Goal: Information Seeking & Learning: Find specific fact

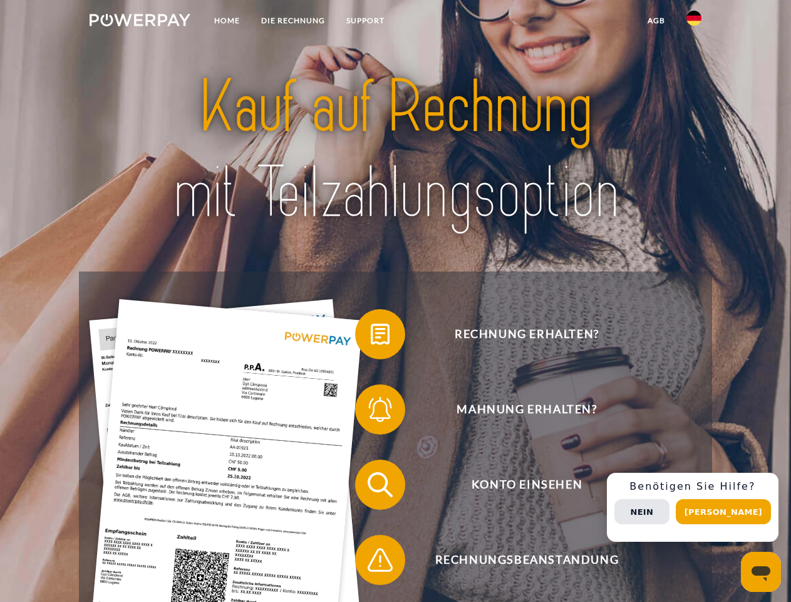
click at [140, 22] on img at bounding box center [140, 20] width 101 height 13
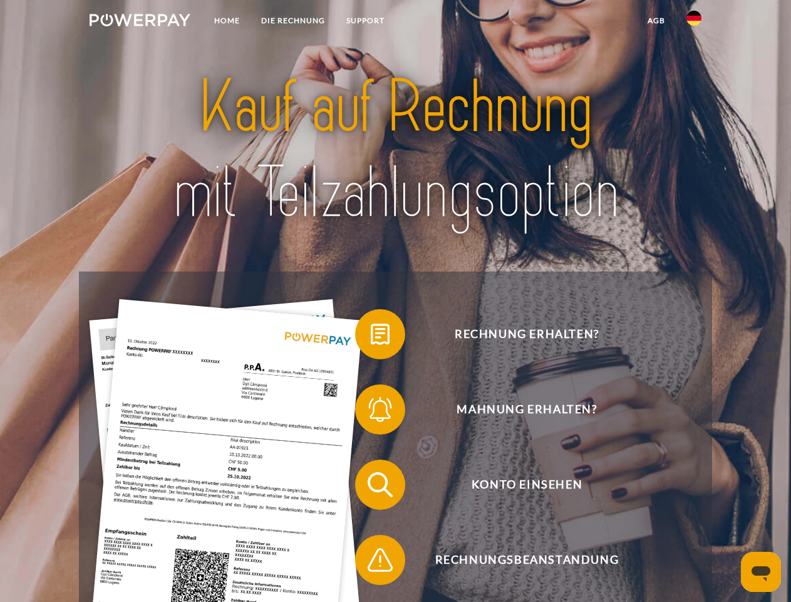
click at [694, 22] on img at bounding box center [694, 18] width 15 height 15
click at [656, 21] on link "agb" at bounding box center [656, 20] width 39 height 23
click at [371, 336] on span at bounding box center [361, 334] width 63 height 63
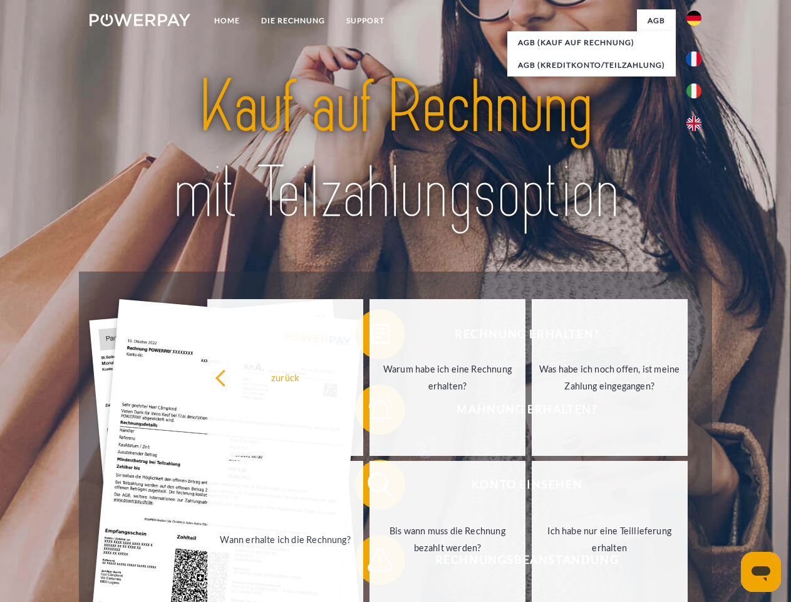
click at [371, 412] on div "Rechnung erhalten? Mahnung erhalten? Konto einsehen" at bounding box center [395, 521] width 633 height 501
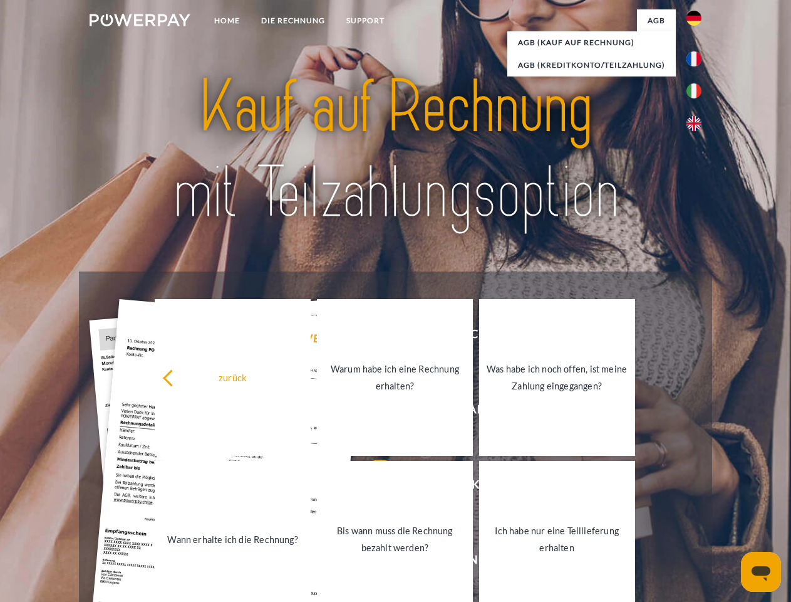
click at [371, 487] on link "Bis wann muss die Rechnung bezahlt werden?" at bounding box center [395, 539] width 156 height 157
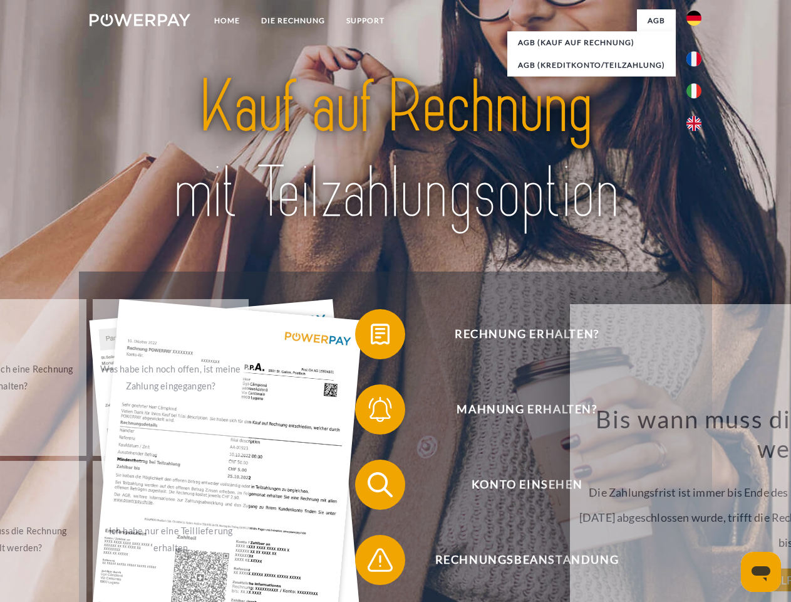
click at [371, 562] on span at bounding box center [361, 559] width 63 height 63
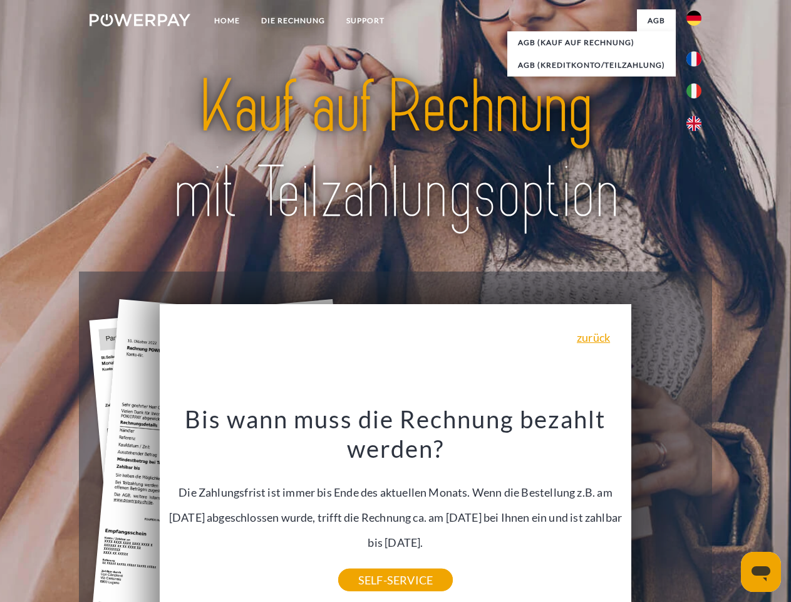
click at [697, 507] on div "Rechnung erhalten? Mahnung erhalten? Konto einsehen" at bounding box center [395, 521] width 633 height 501
click at [667, 509] on span "Konto einsehen" at bounding box center [526, 484] width 307 height 50
click at [728, 511] on header "Home DIE RECHNUNG SUPPORT" at bounding box center [395, 432] width 791 height 865
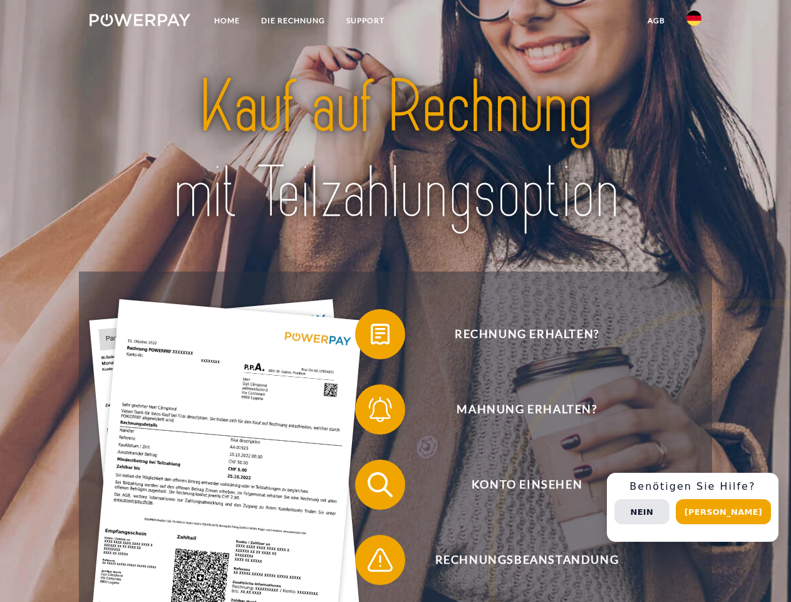
click at [140, 22] on img at bounding box center [140, 20] width 101 height 13
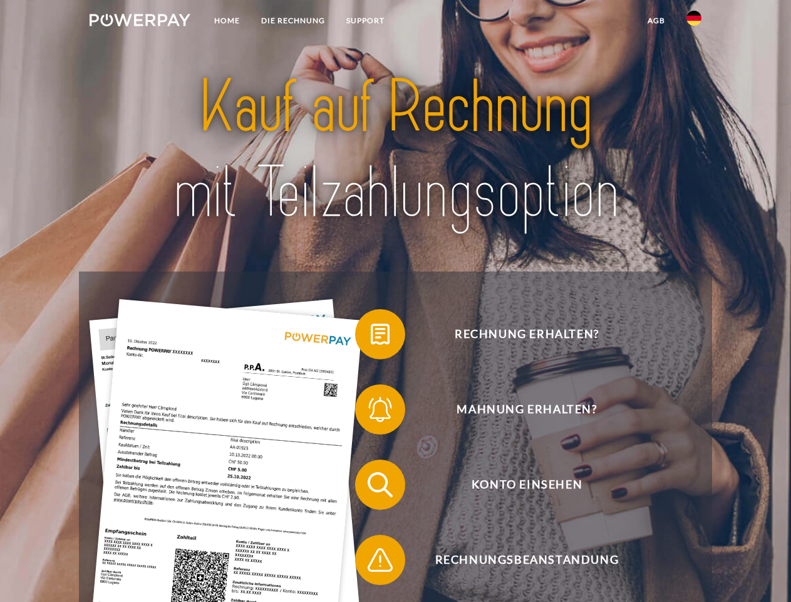
click at [694, 22] on img at bounding box center [694, 18] width 15 height 15
click at [656, 21] on link "agb" at bounding box center [656, 20] width 39 height 23
click at [371, 336] on span at bounding box center [361, 334] width 63 height 63
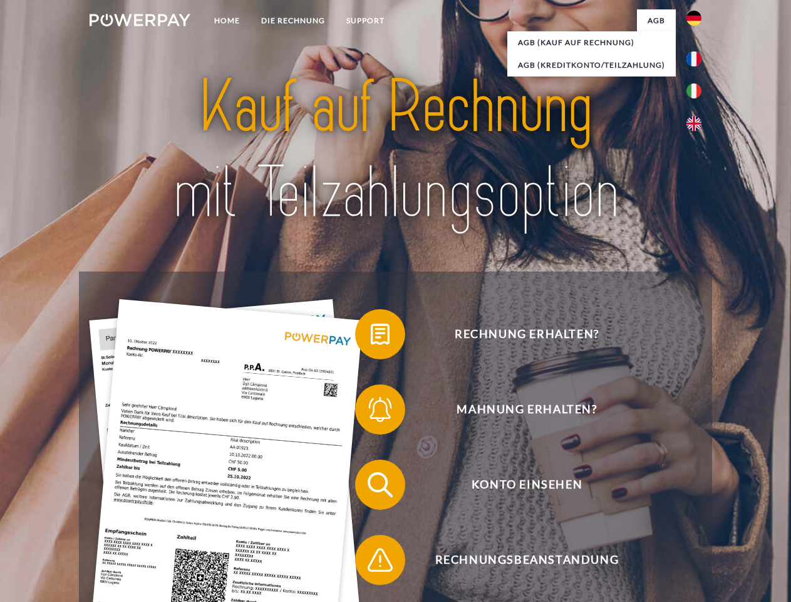
click at [371, 412] on span at bounding box center [361, 409] width 63 height 63
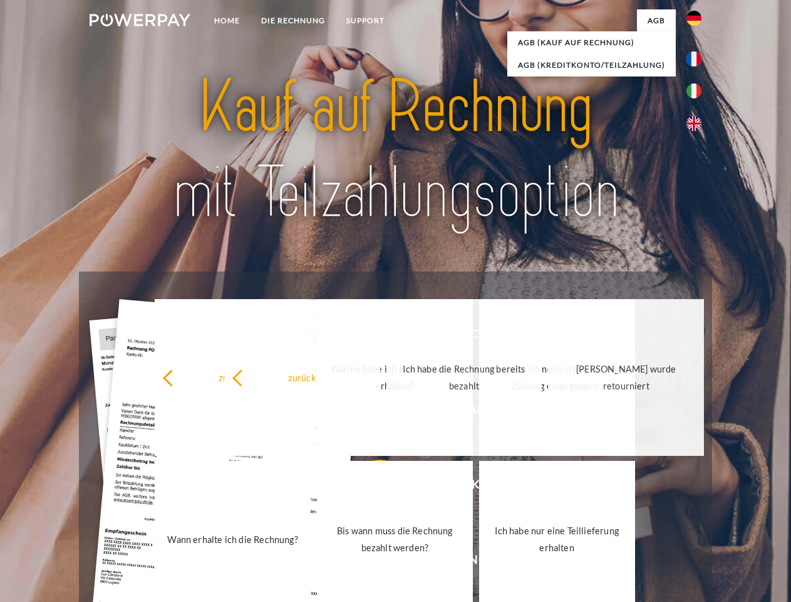
click at [371, 487] on link "Bis wann muss die Rechnung bezahlt werden?" at bounding box center [395, 539] width 156 height 157
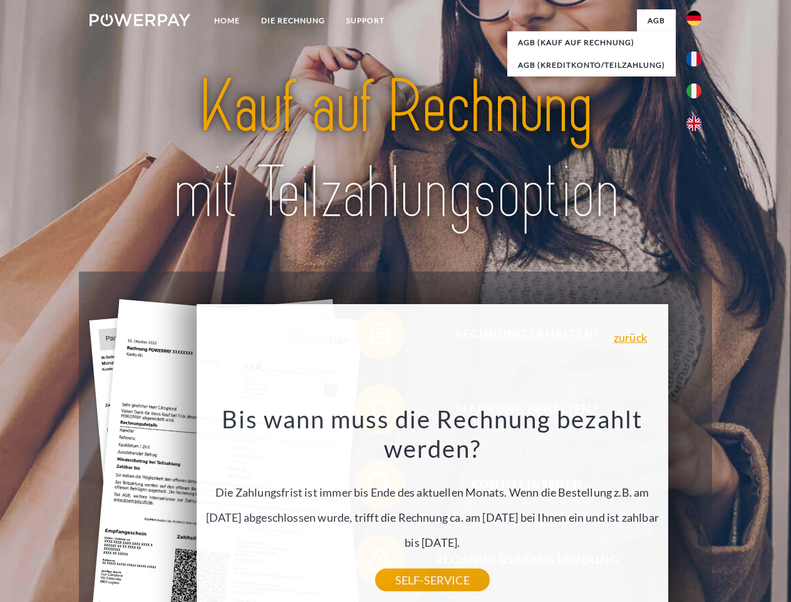
click at [371, 562] on div "Bis wann muss die Rechnung bezahlt werden? Die Zahlungsfrist ist immer bis Ende…" at bounding box center [432, 492] width 457 height 176
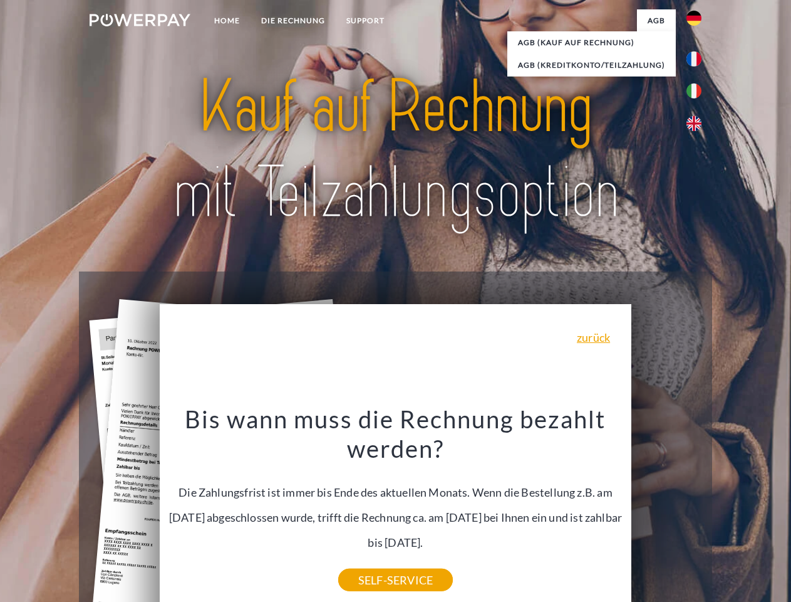
click at [697, 507] on div "Rechnung erhalten? Mahnung erhalten? Konto einsehen" at bounding box center [395, 521] width 633 height 501
click at [667, 509] on span "Konto einsehen" at bounding box center [526, 484] width 307 height 50
click at [728, 511] on header "Home DIE RECHNUNG SUPPORT" at bounding box center [395, 432] width 791 height 865
